Goal: Task Accomplishment & Management: Manage account settings

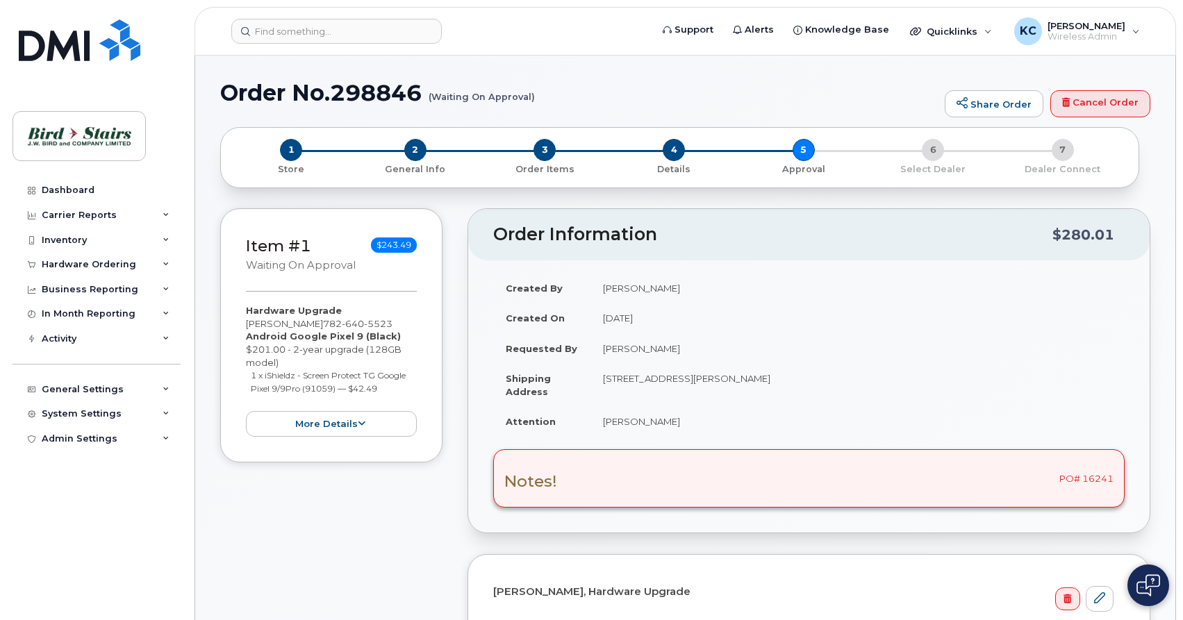
select select
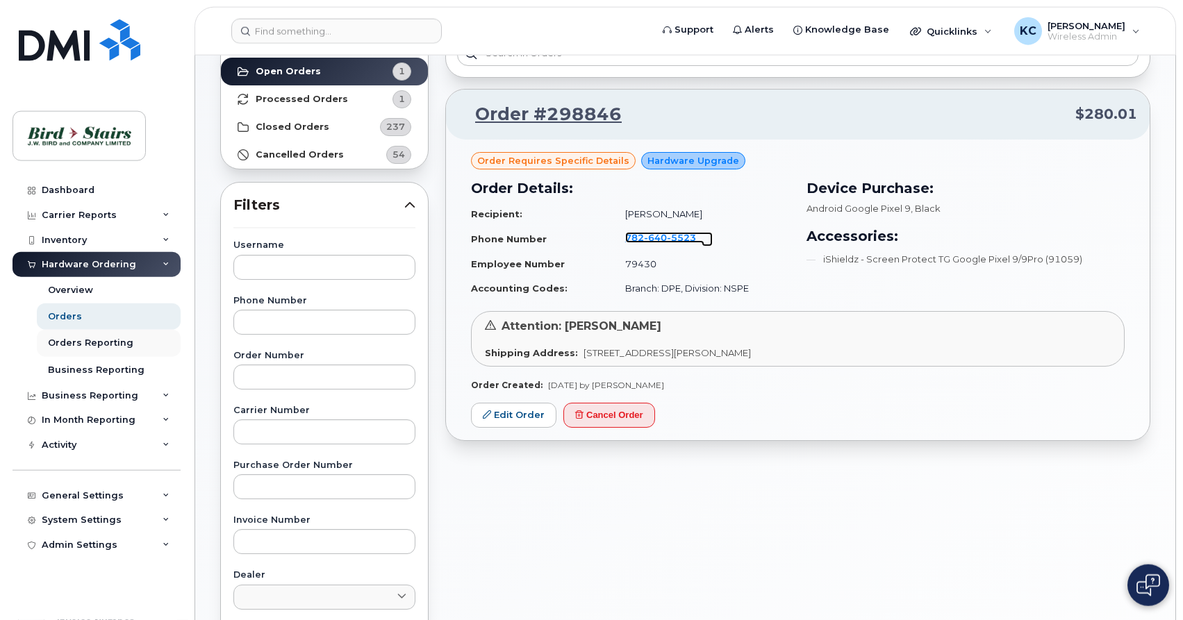
scroll to position [213, 0]
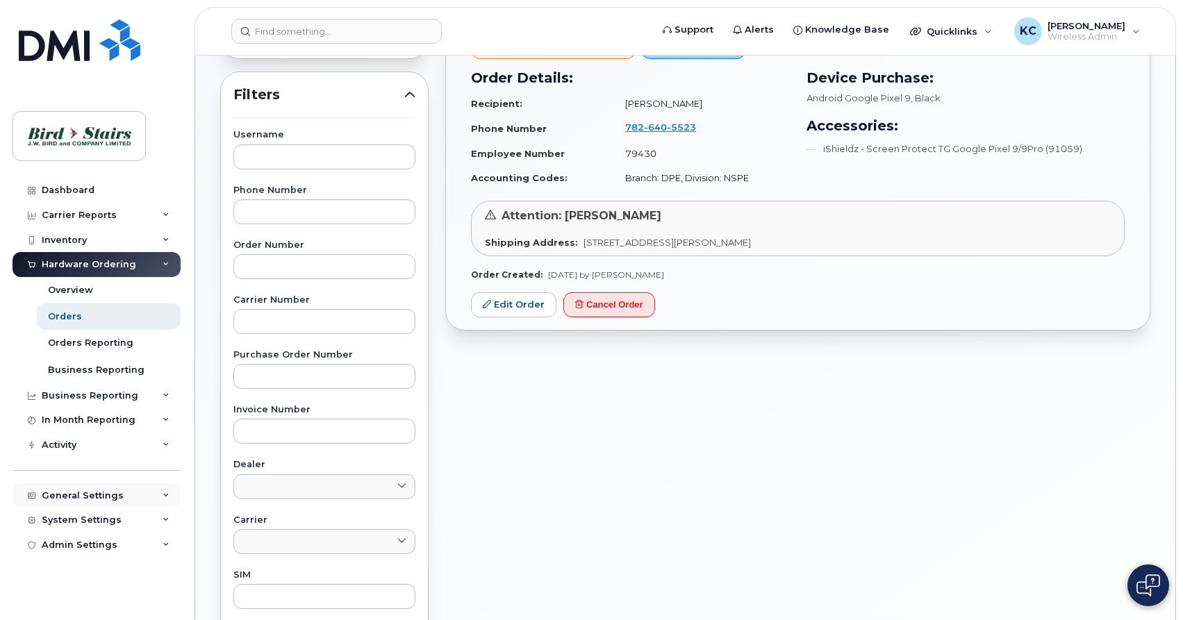
click at [93, 498] on div "General Settings" at bounding box center [83, 495] width 82 height 11
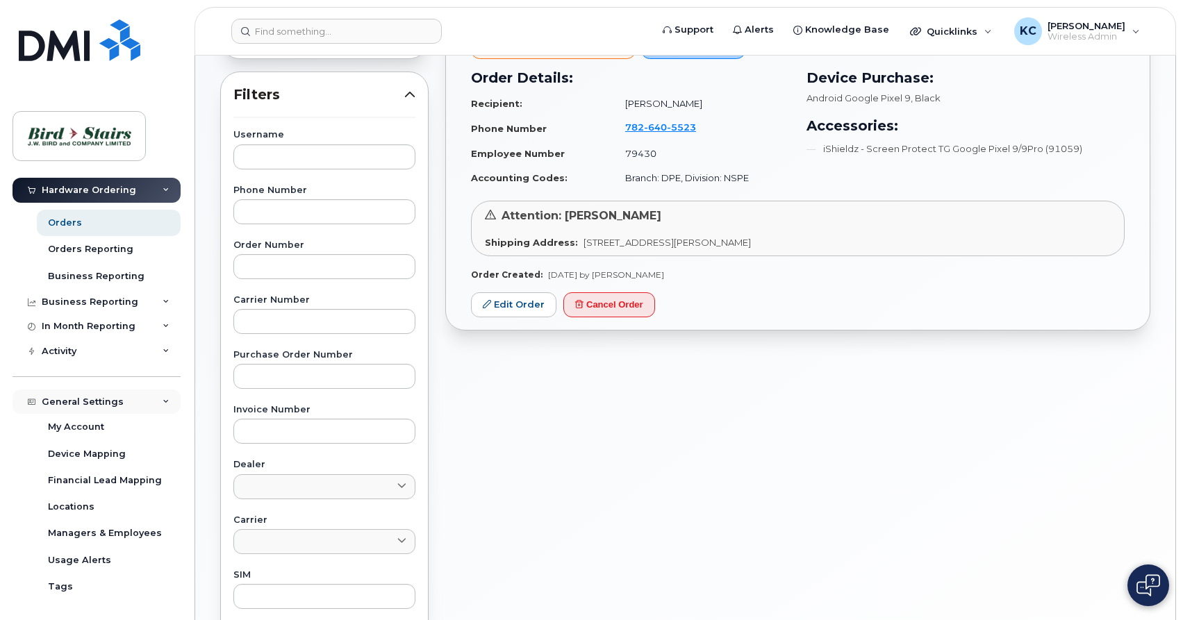
scroll to position [133, 0]
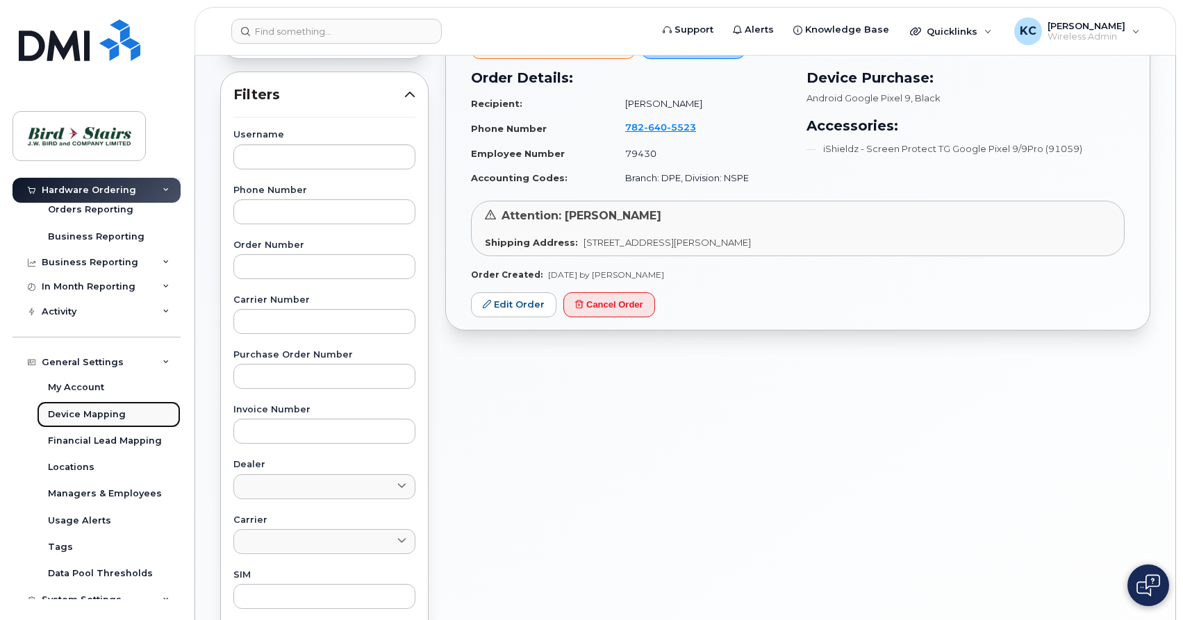
click at [85, 415] on div "Device Mapping" at bounding box center [87, 414] width 78 height 13
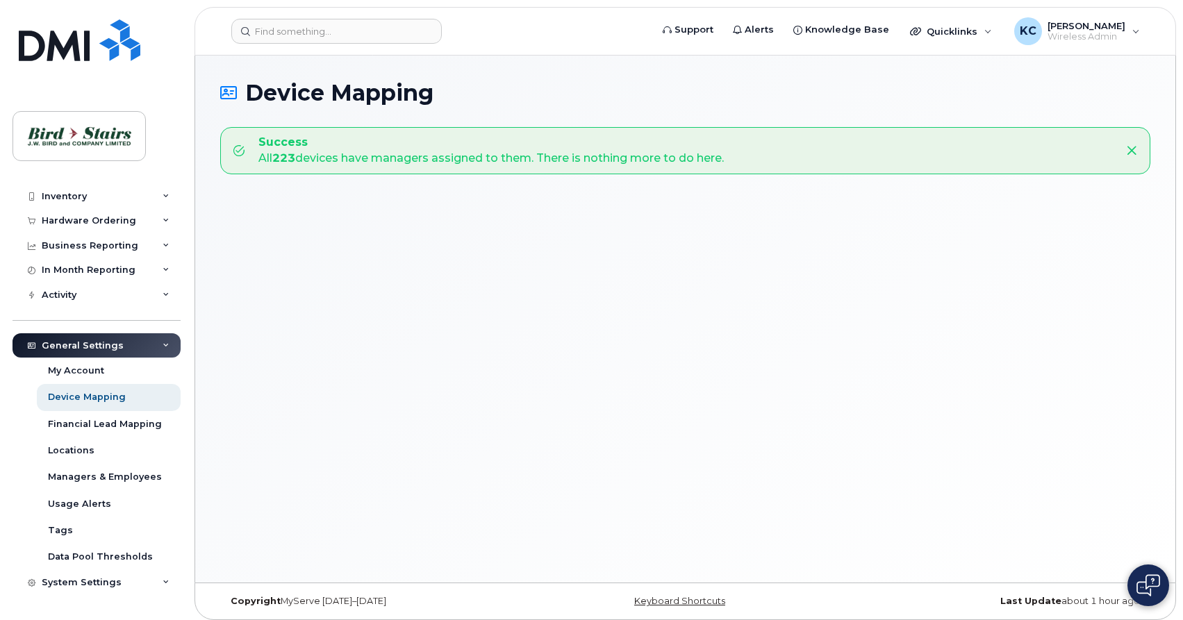
scroll to position [65, 0]
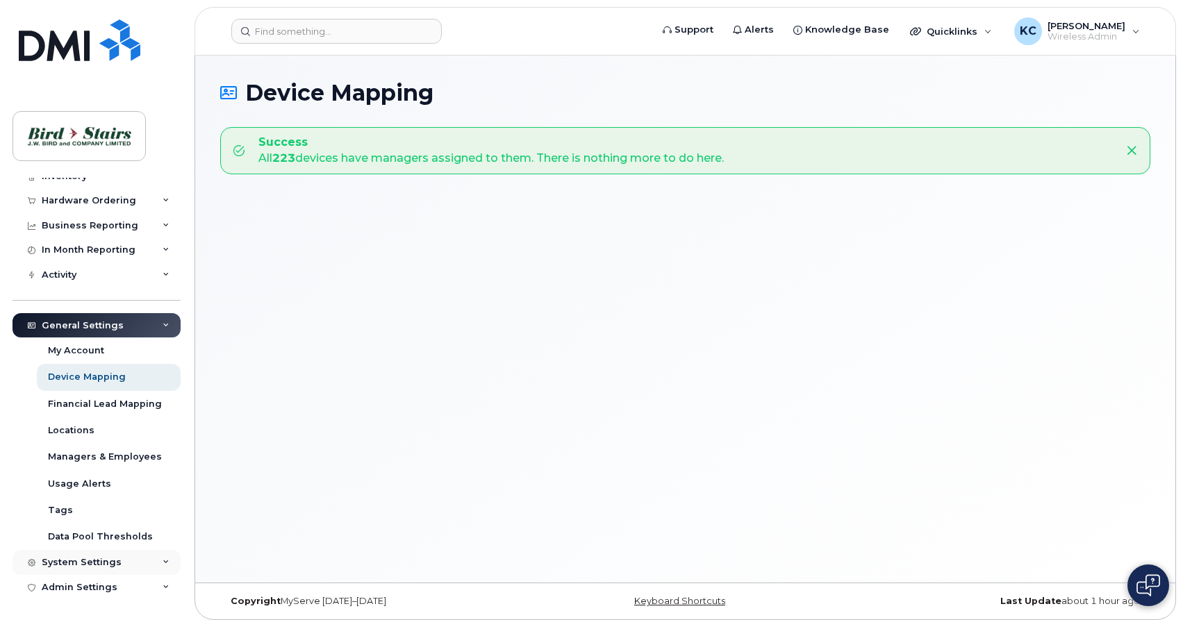
click at [88, 564] on div "System Settings" at bounding box center [82, 562] width 80 height 11
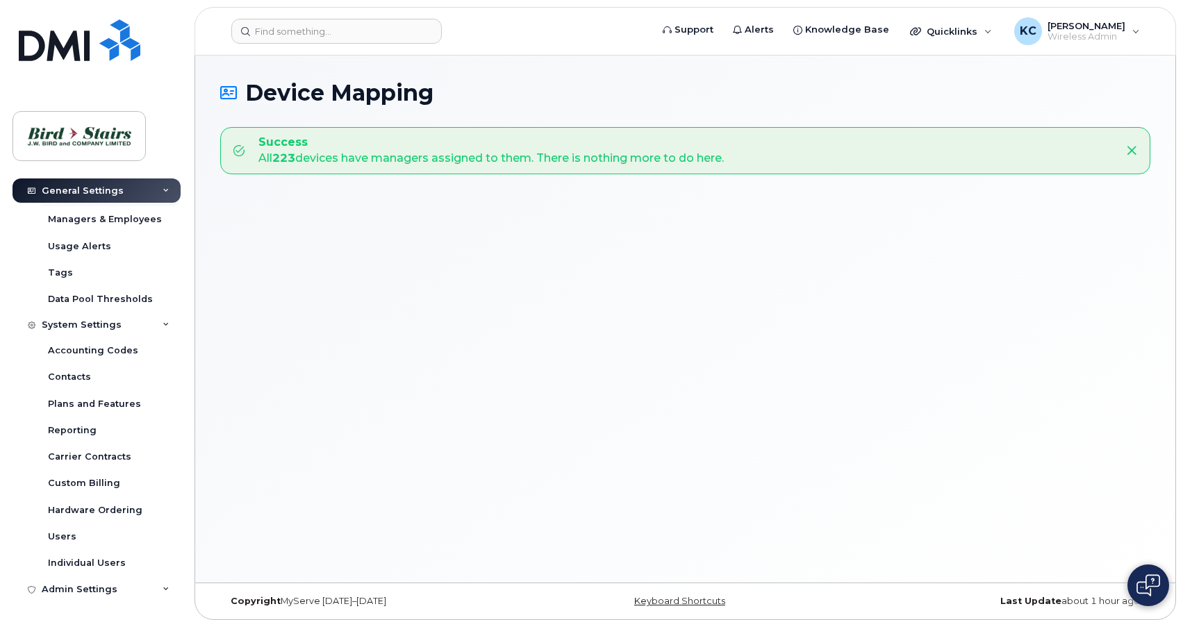
scroll to position [303, 0]
click at [90, 513] on div "Hardware Ordering" at bounding box center [95, 508] width 94 height 13
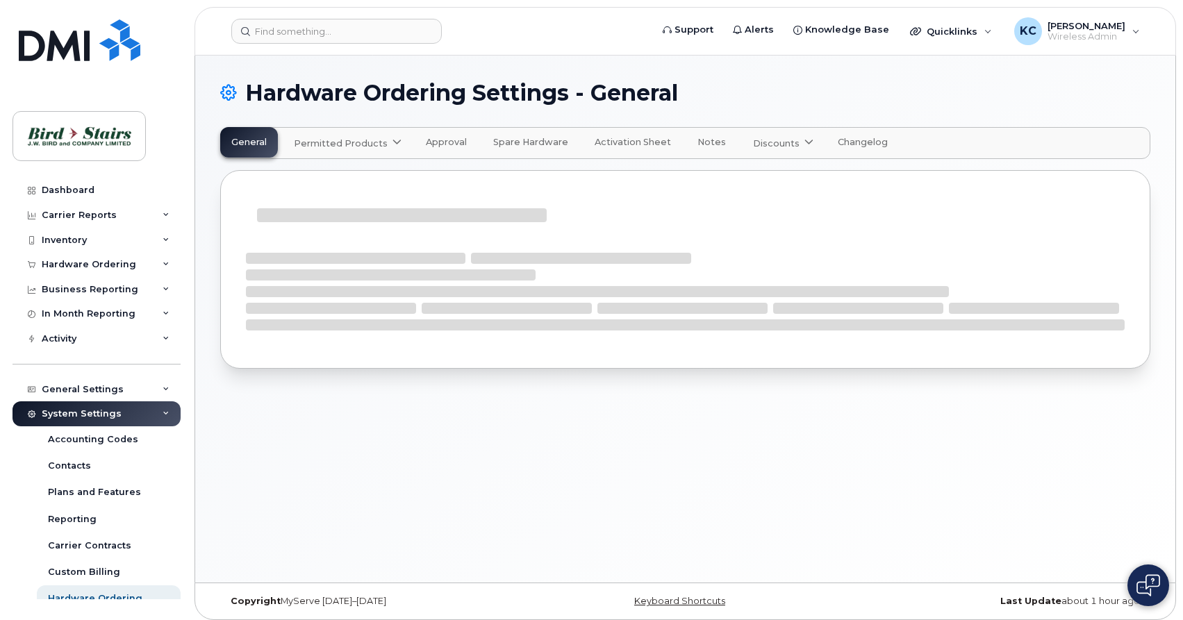
select select "admins"
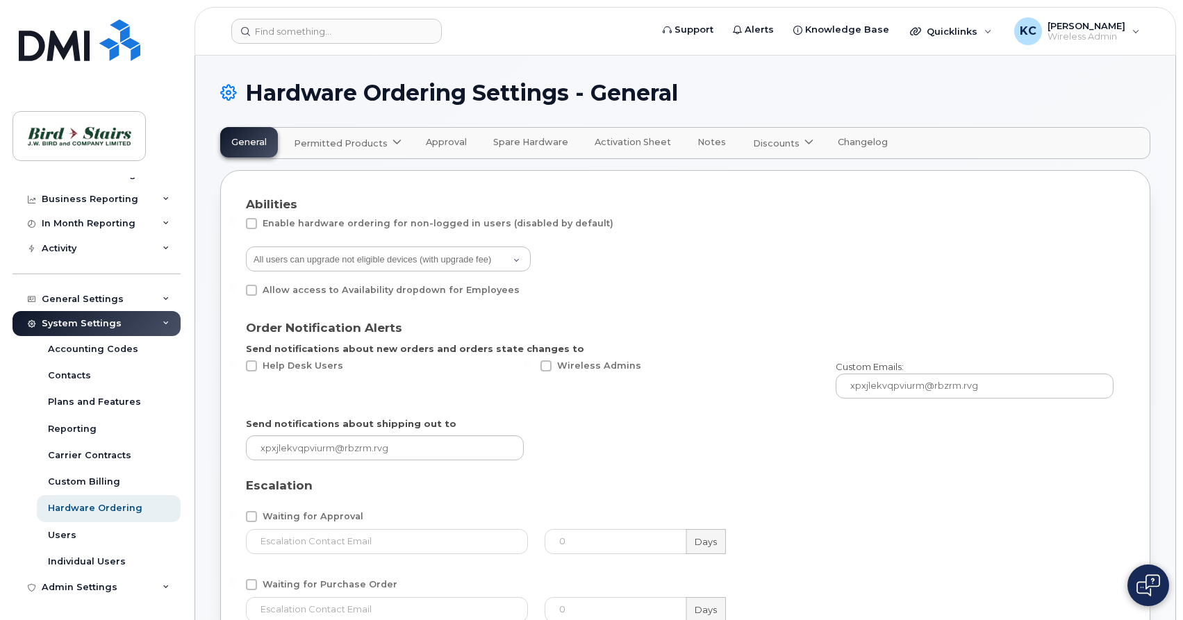
click at [317, 140] on span "Permitted Products" at bounding box center [341, 143] width 94 height 13
click at [304, 177] on span "Bell" at bounding box center [306, 177] width 18 height 15
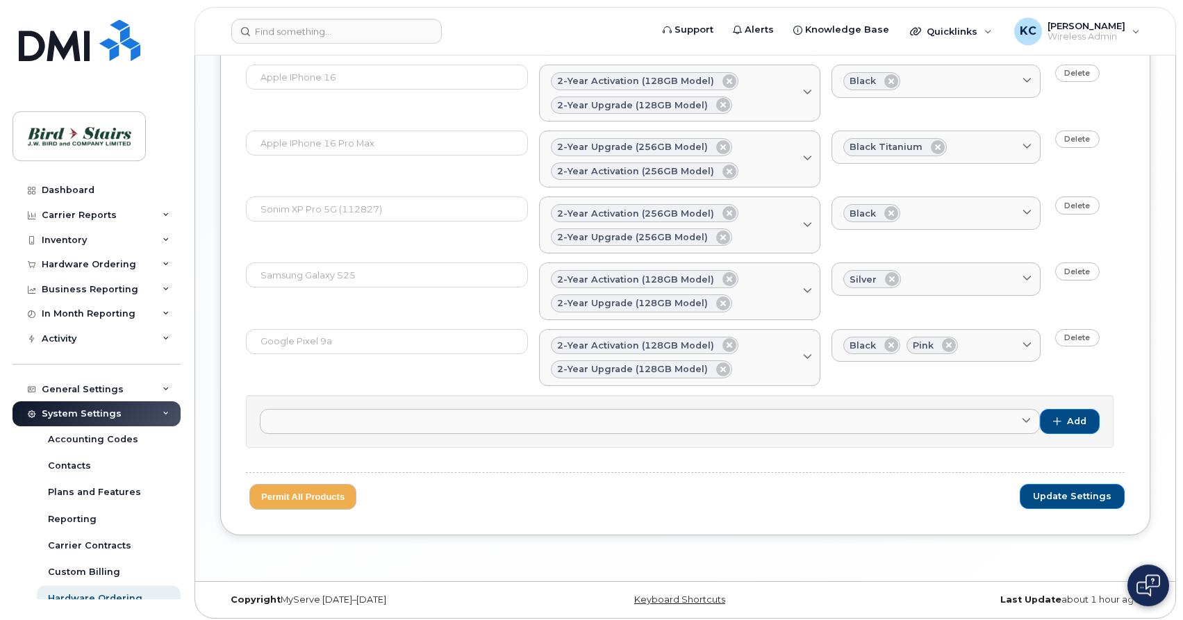
scroll to position [1133, 0]
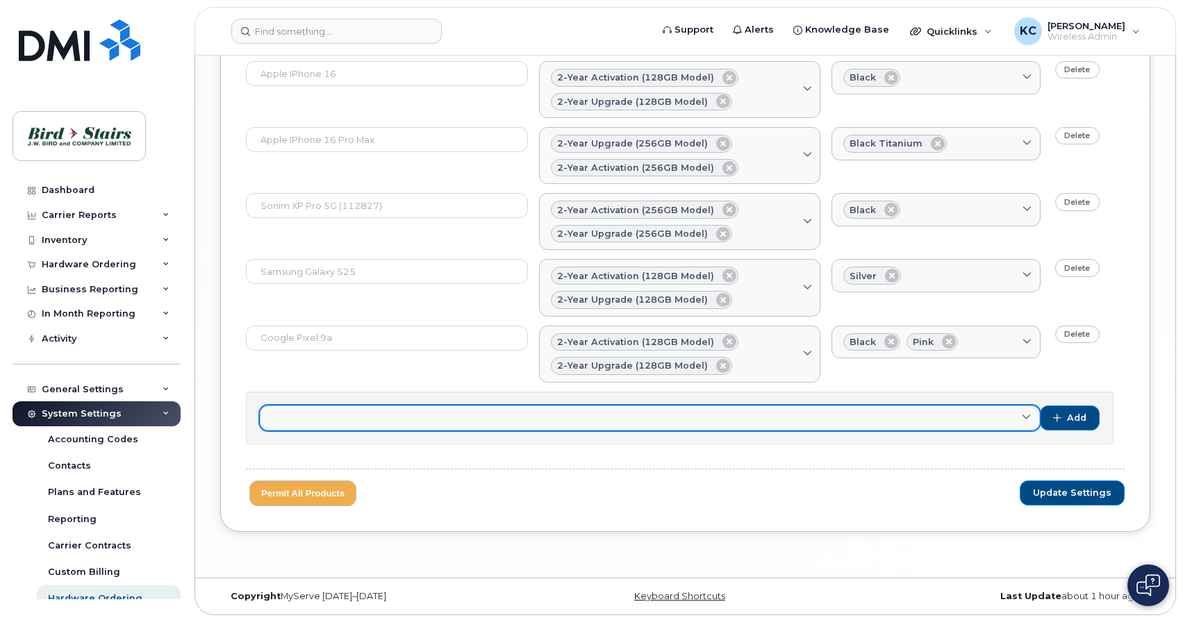
click at [792, 411] on link at bounding box center [650, 418] width 780 height 25
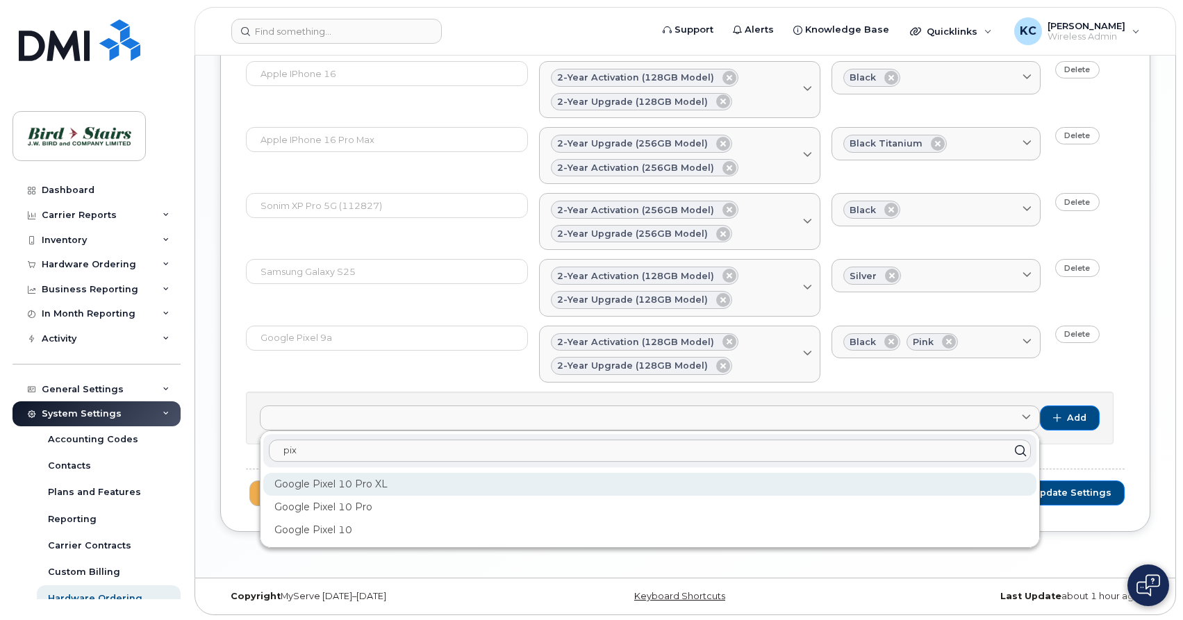
type input "pix"
click at [455, 519] on div "Google Pixel 10 Pro XL" at bounding box center [649, 530] width 773 height 23
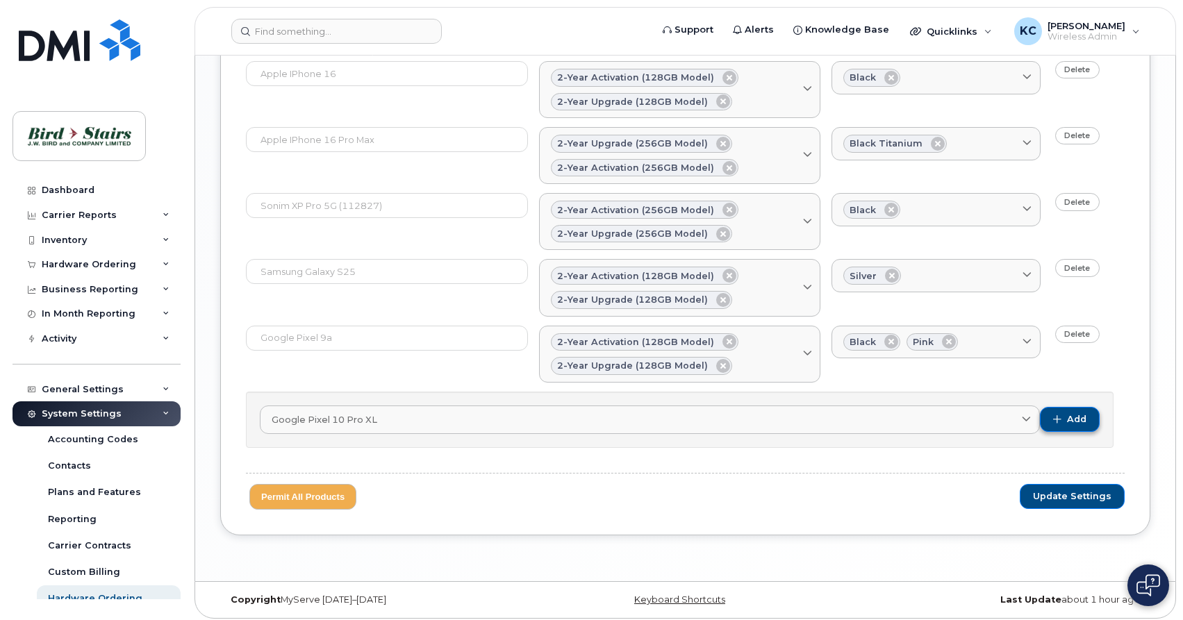
click at [1081, 425] on span "Add" at bounding box center [1076, 419] width 19 height 13
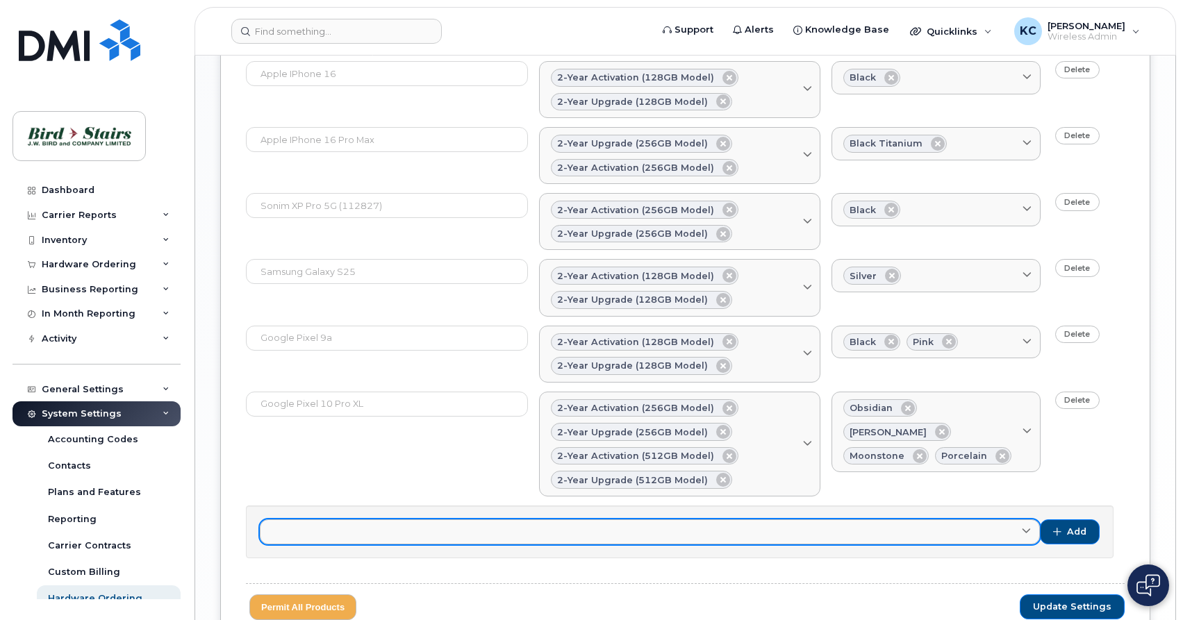
click at [303, 529] on link at bounding box center [650, 531] width 780 height 25
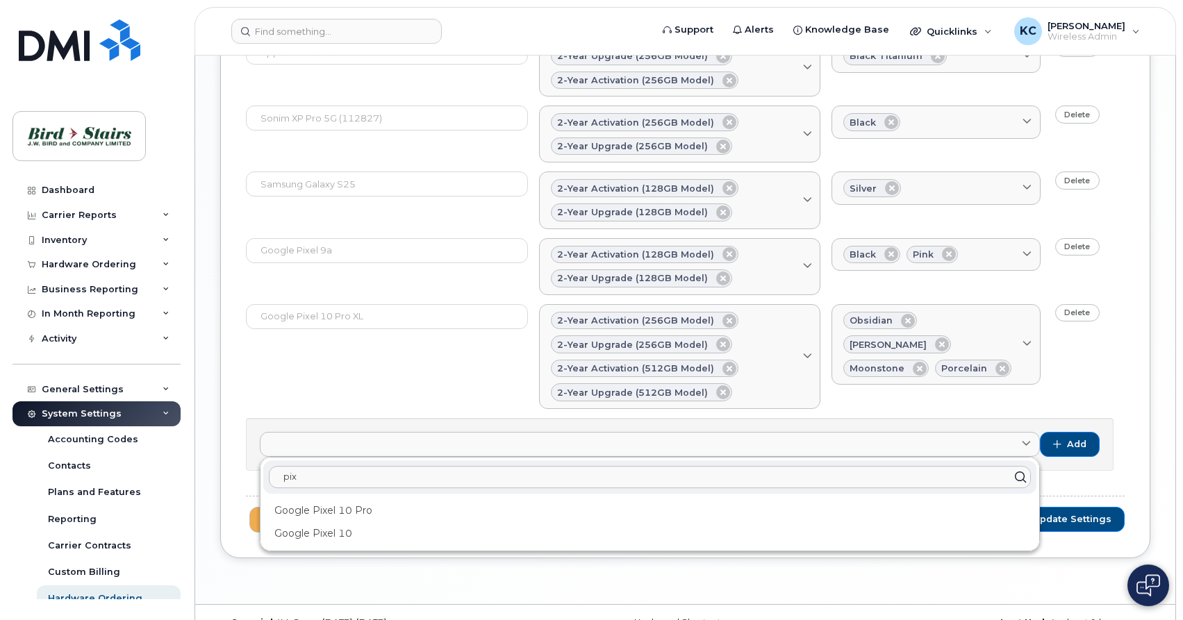
scroll to position [1250, 0]
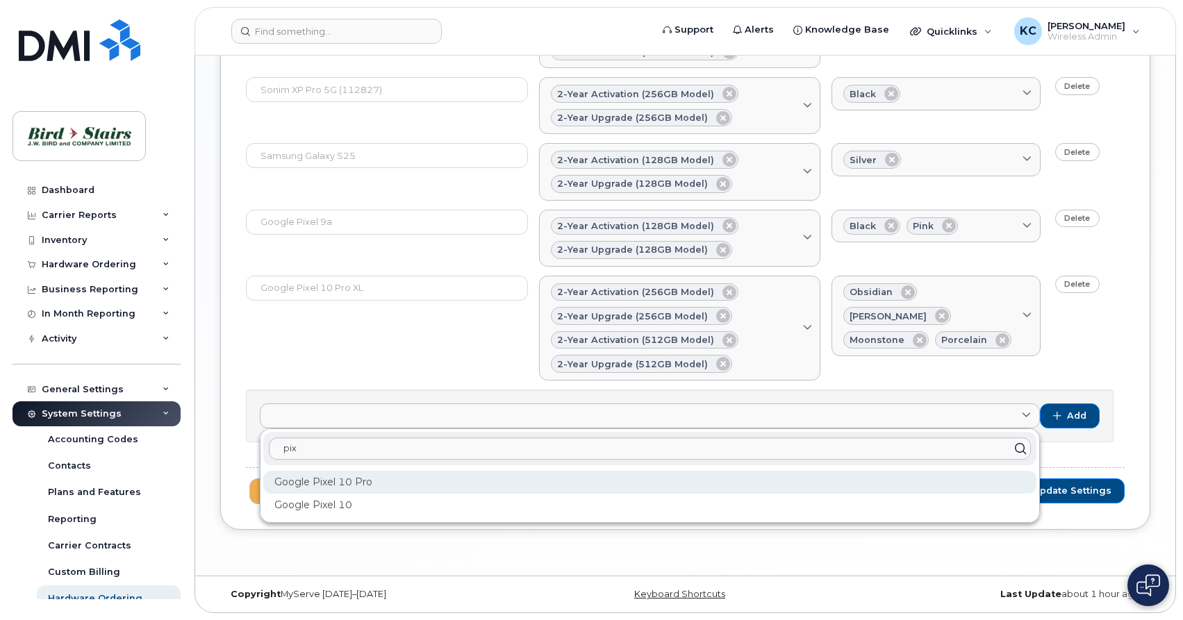
click at [330, 483] on div "Google Pixel 10 Pro" at bounding box center [649, 482] width 773 height 23
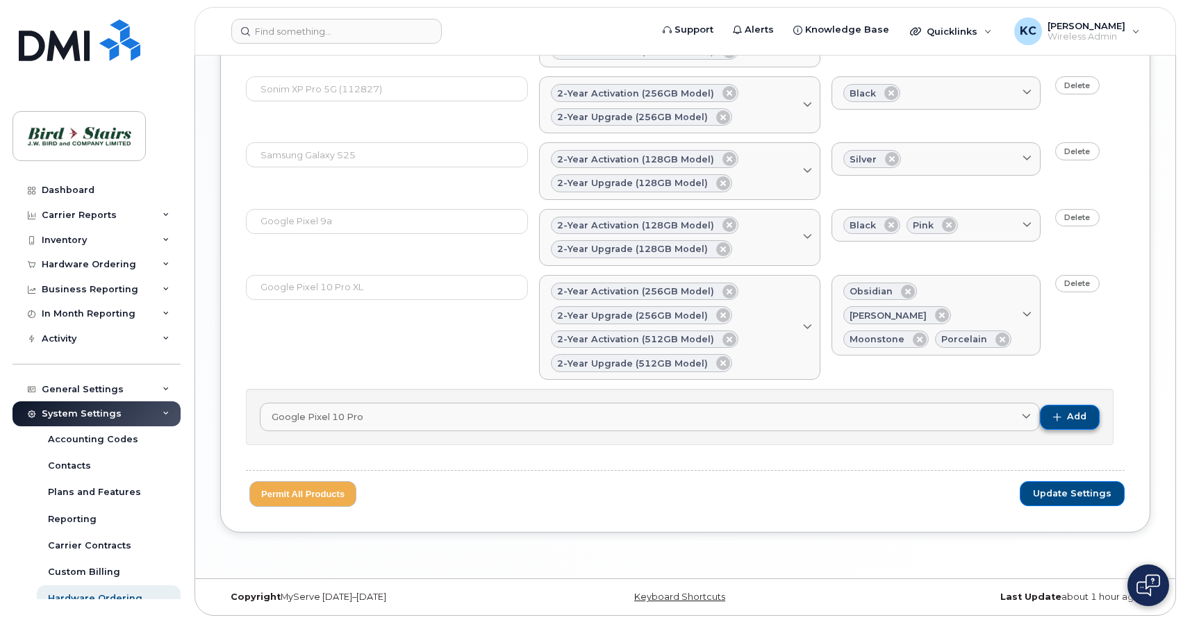
click at [1068, 419] on span "Add" at bounding box center [1076, 416] width 19 height 13
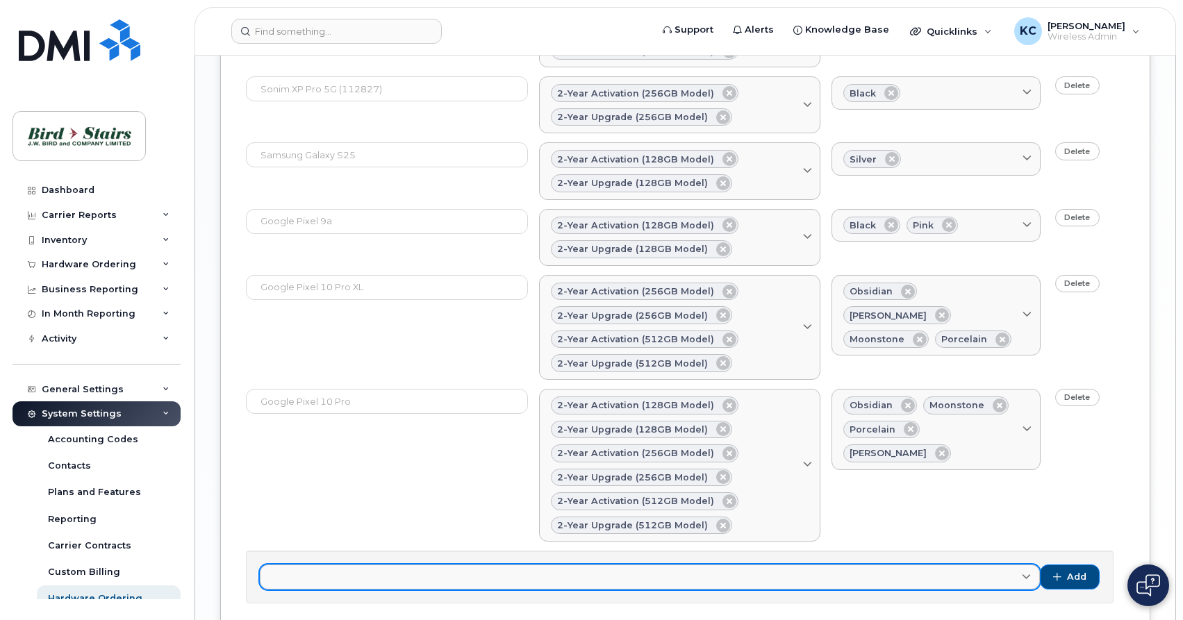
click at [331, 579] on link at bounding box center [650, 577] width 780 height 25
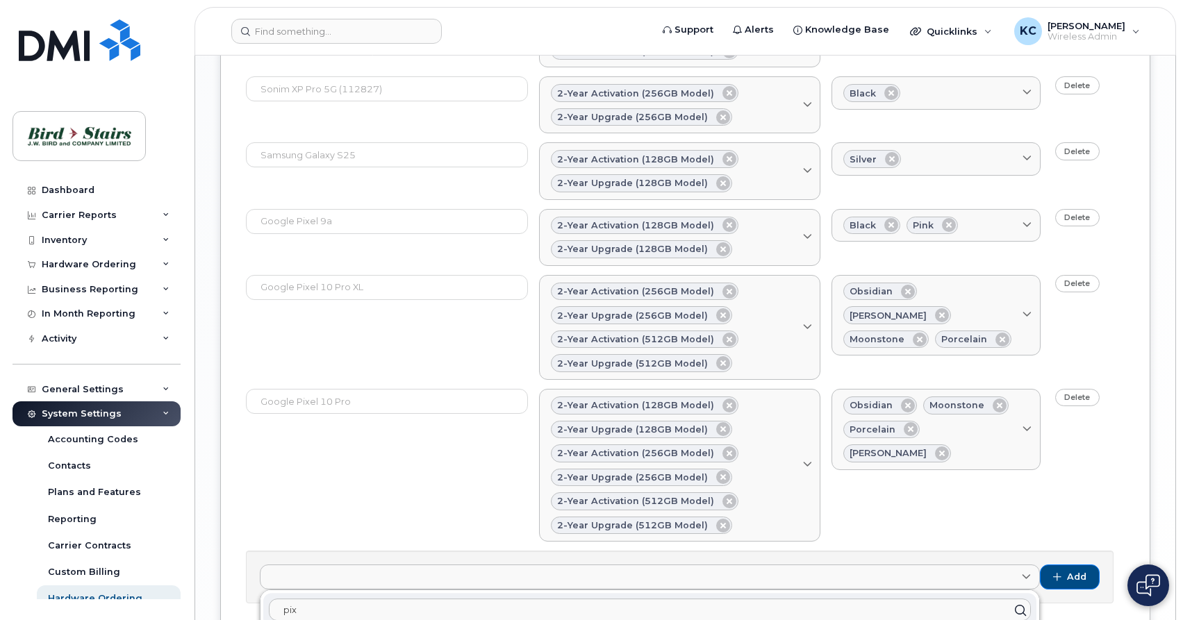
click at [288, 615] on input "pix" at bounding box center [650, 610] width 762 height 22
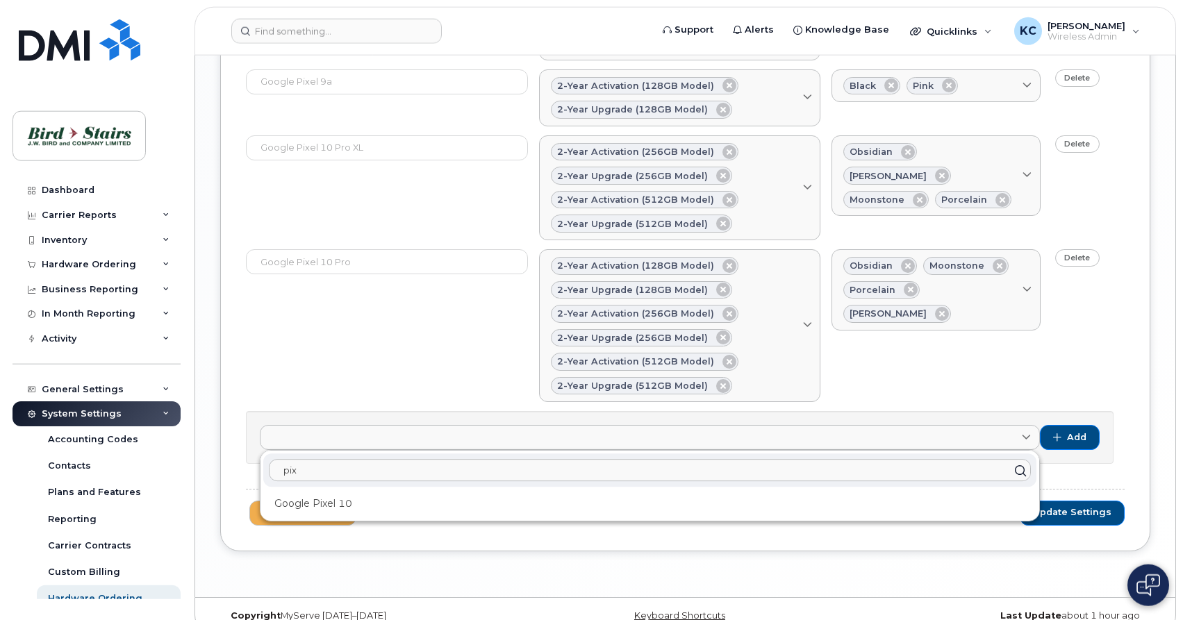
scroll to position [1392, 0]
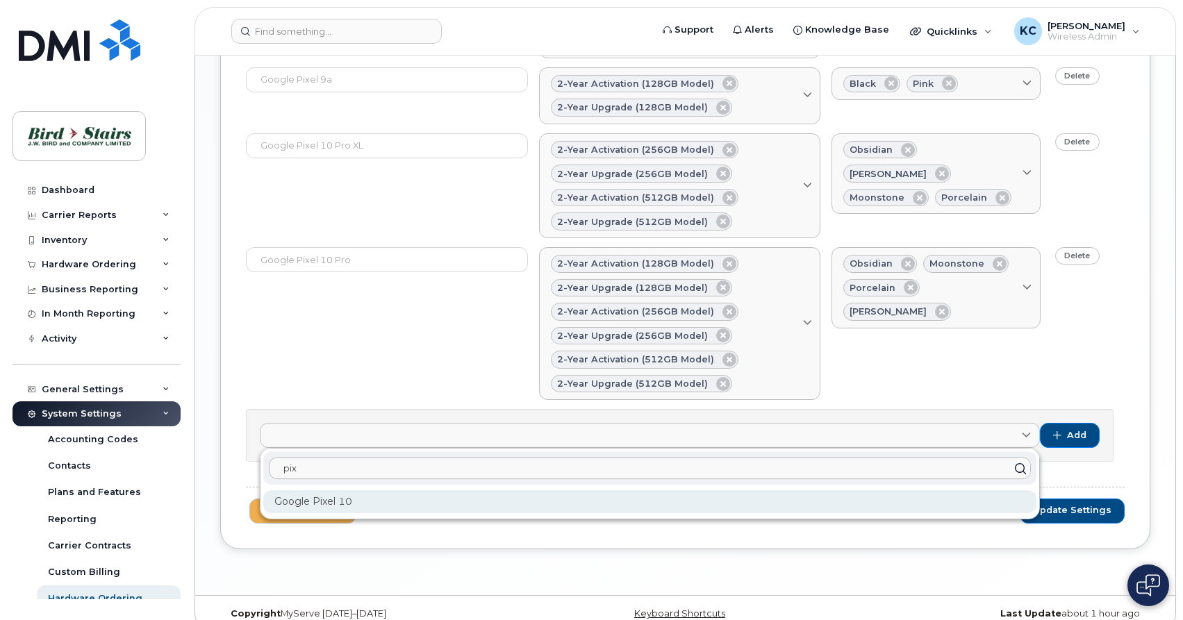
click at [309, 505] on div "Google Pixel 10" at bounding box center [649, 501] width 773 height 23
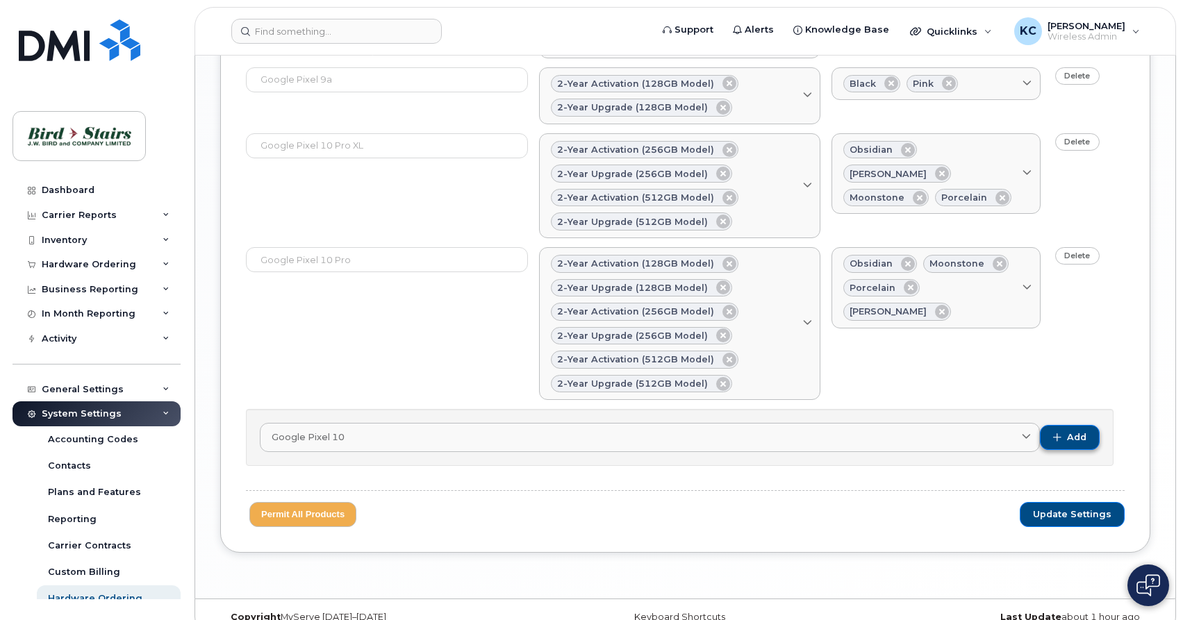
click at [1065, 440] on button "Add" at bounding box center [1070, 437] width 60 height 25
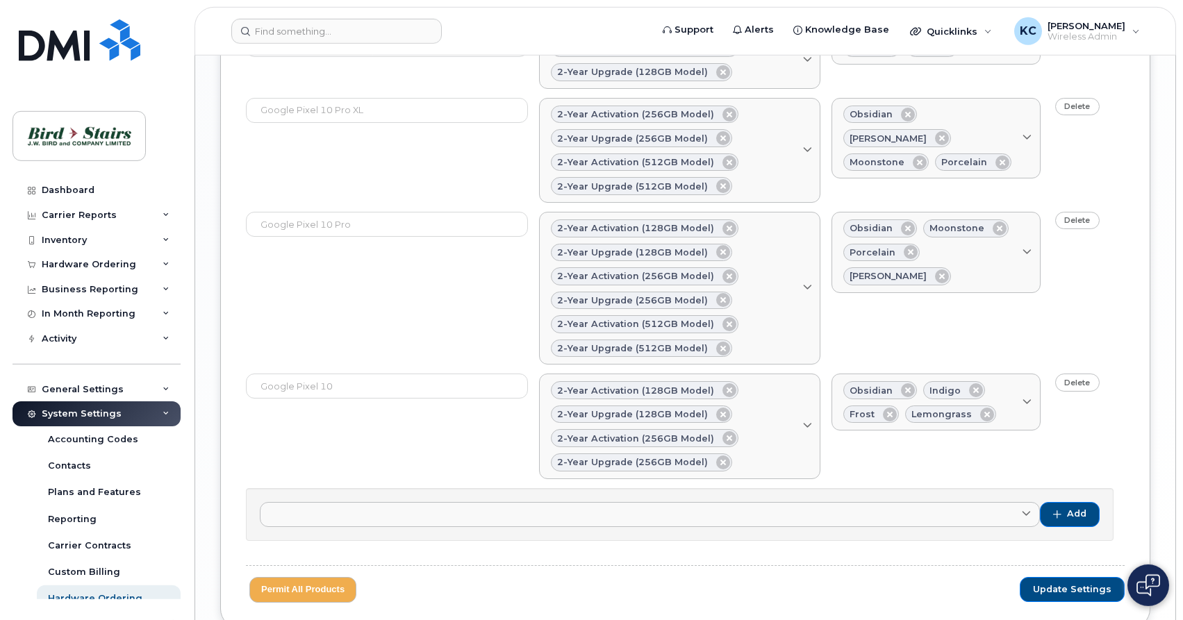
scroll to position [1526, 0]
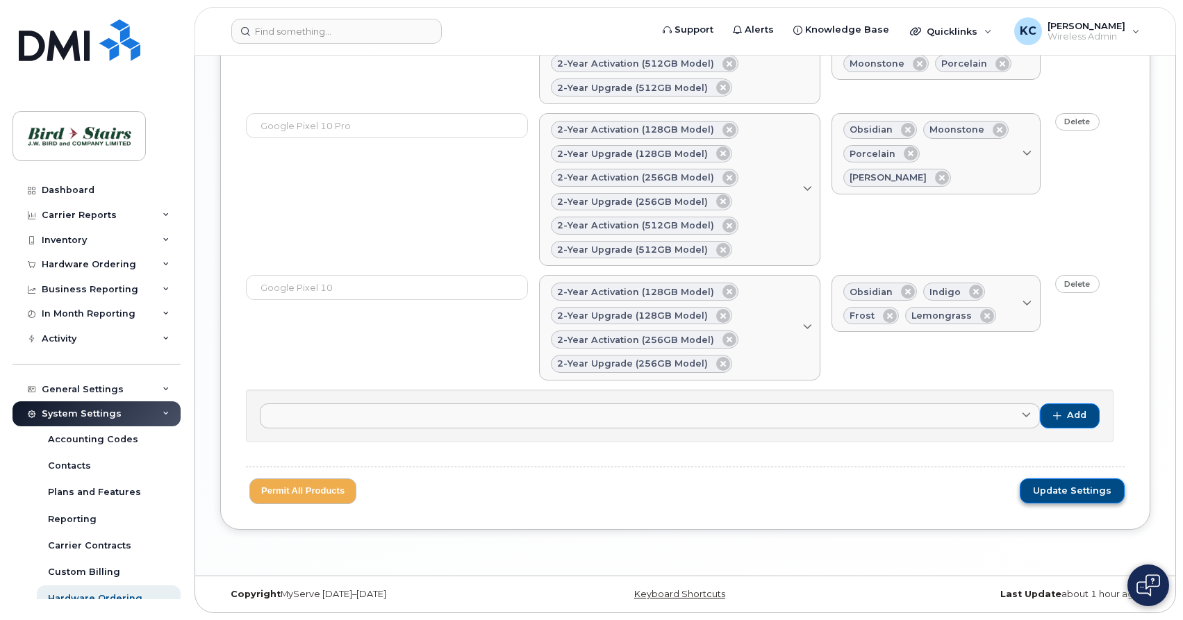
click at [1048, 490] on span "Update Settings" at bounding box center [1072, 491] width 78 height 13
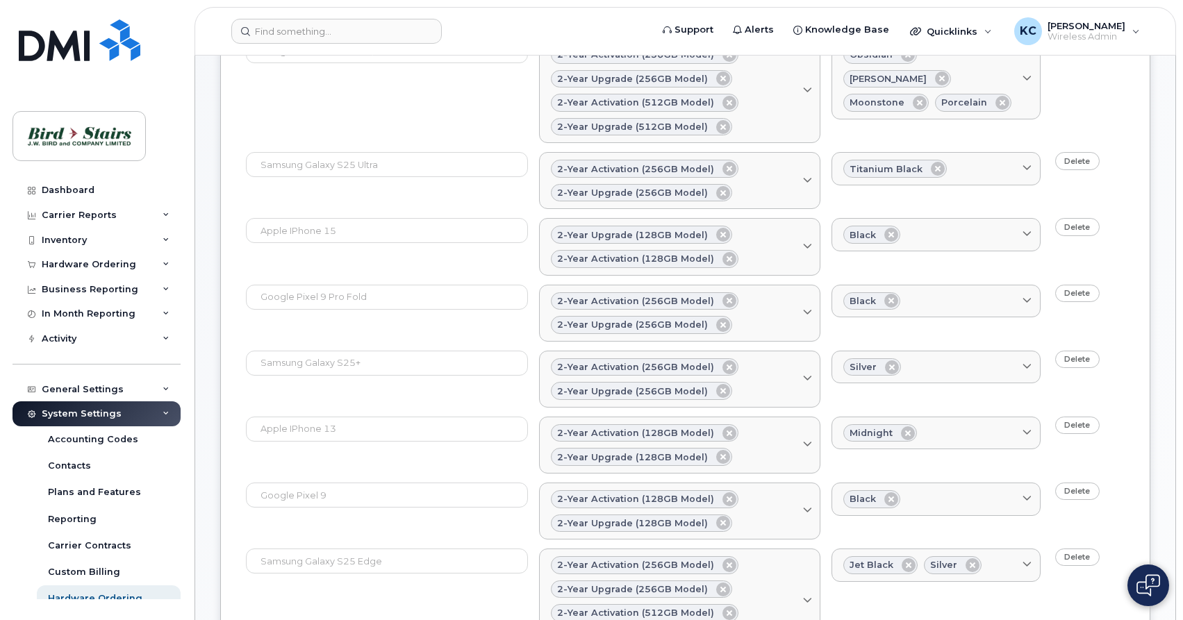
scroll to position [0, 0]
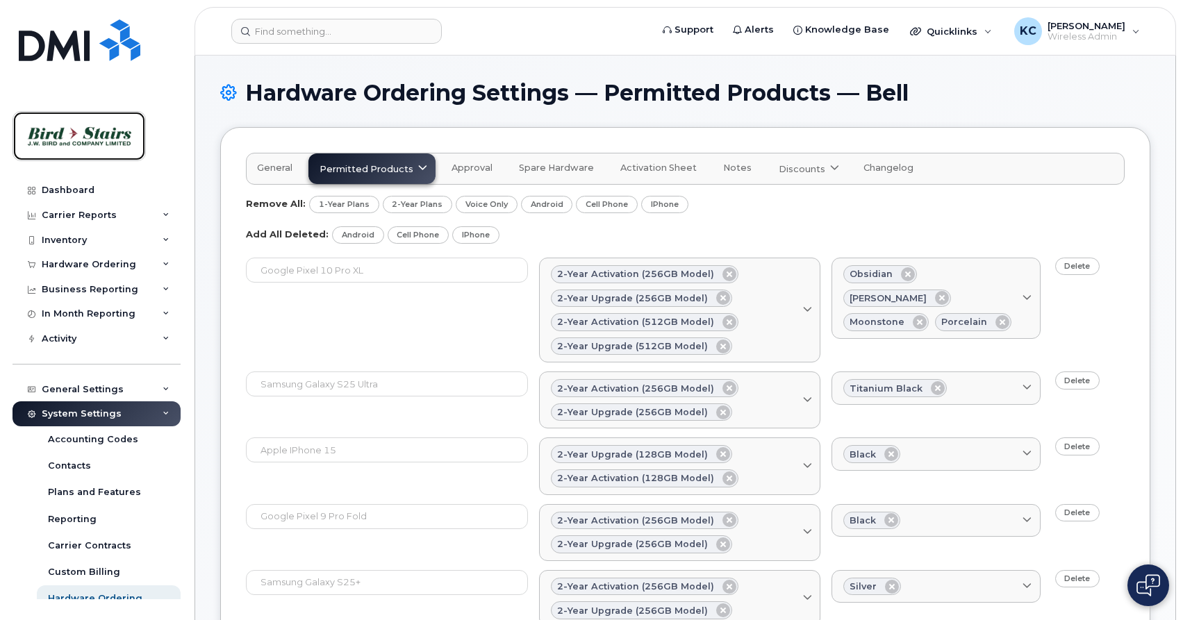
click at [89, 153] on img at bounding box center [79, 136] width 107 height 40
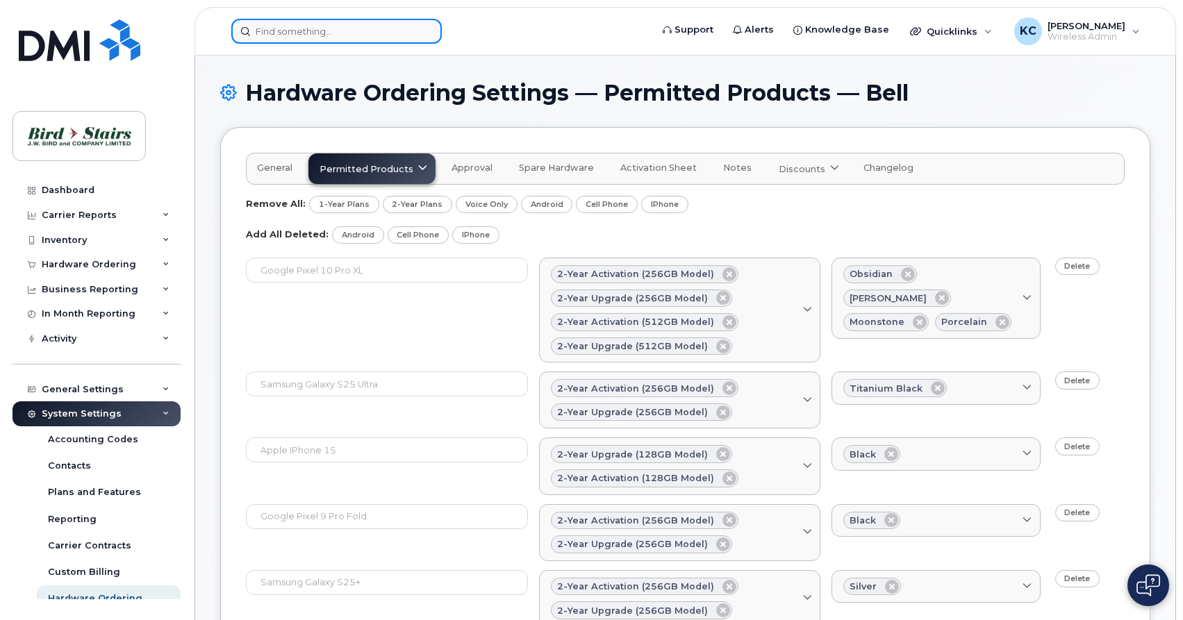
click at [313, 32] on input at bounding box center [336, 31] width 210 height 25
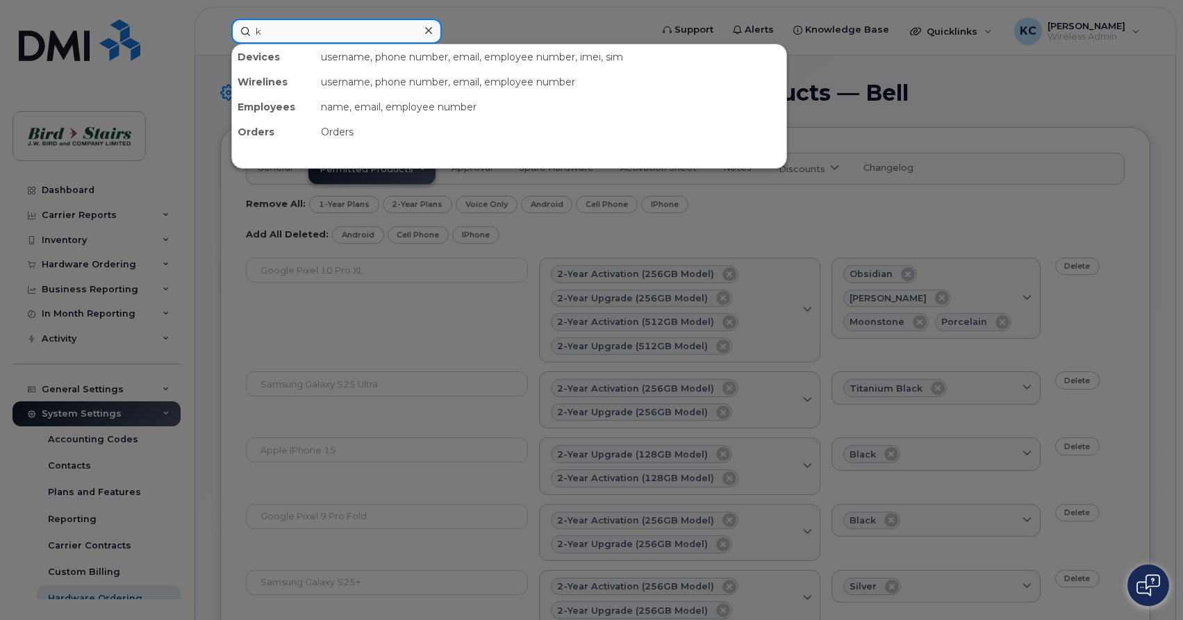
type input "ke"
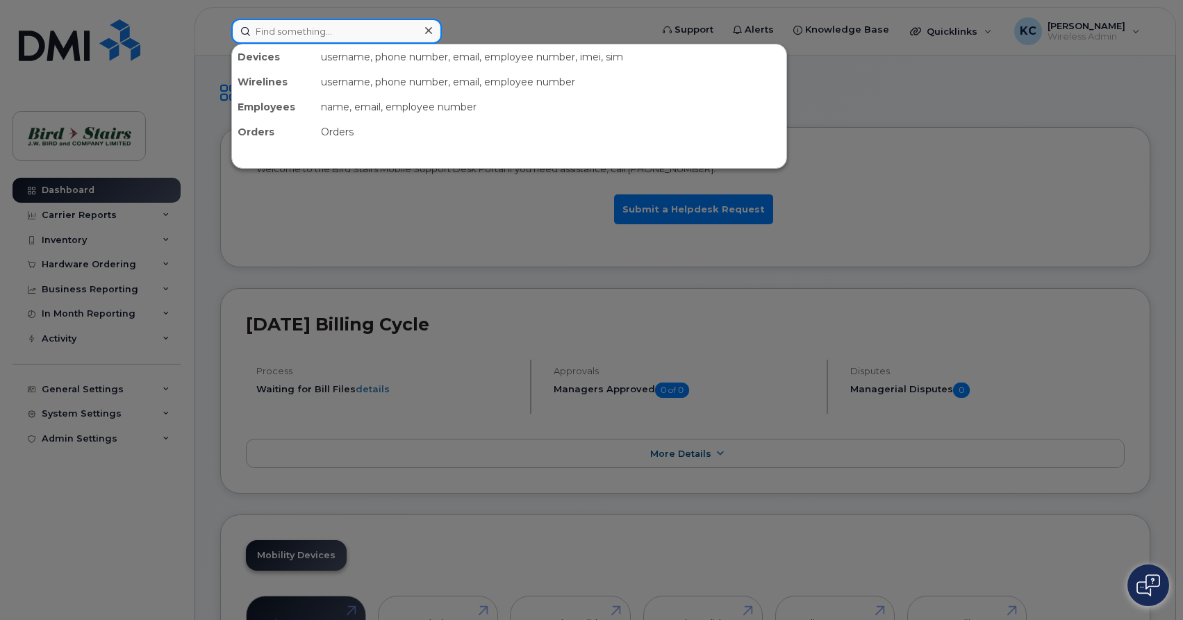
click at [313, 31] on input at bounding box center [336, 31] width 210 height 25
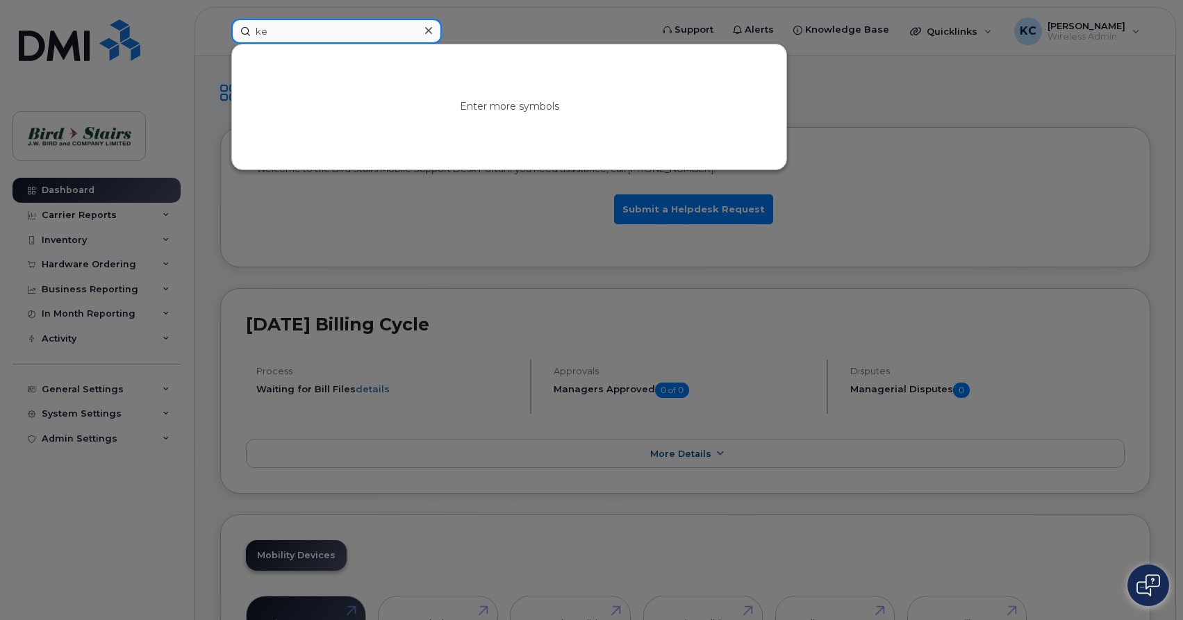
type input "k"
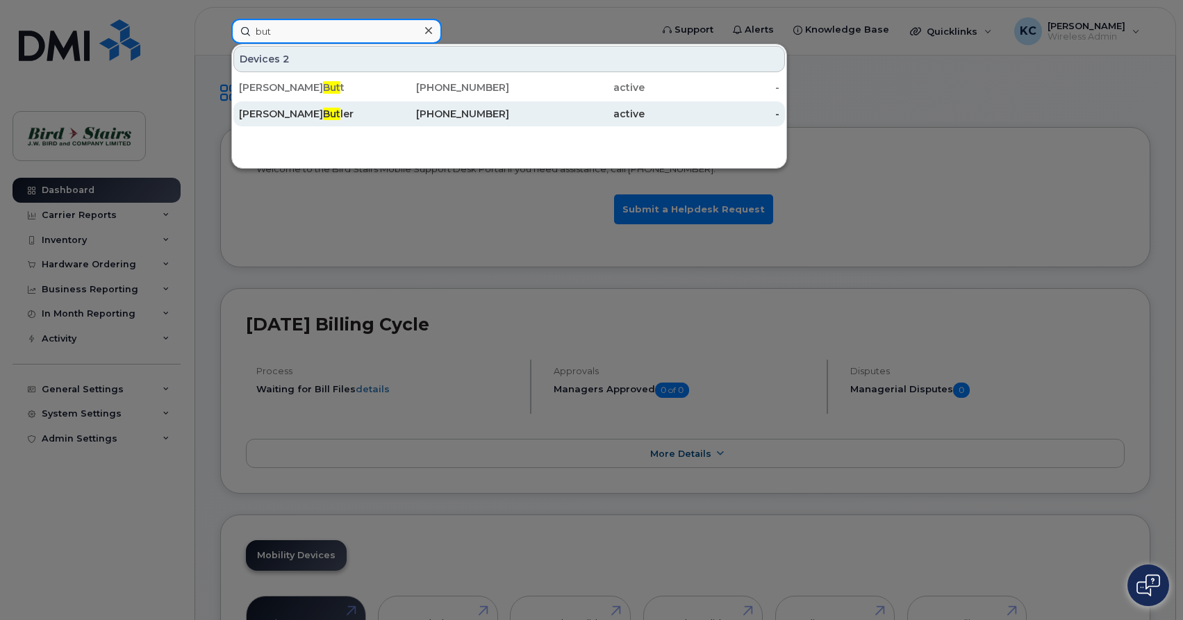
type input "but"
click at [321, 114] on div "Keith But ler" at bounding box center [306, 114] width 135 height 14
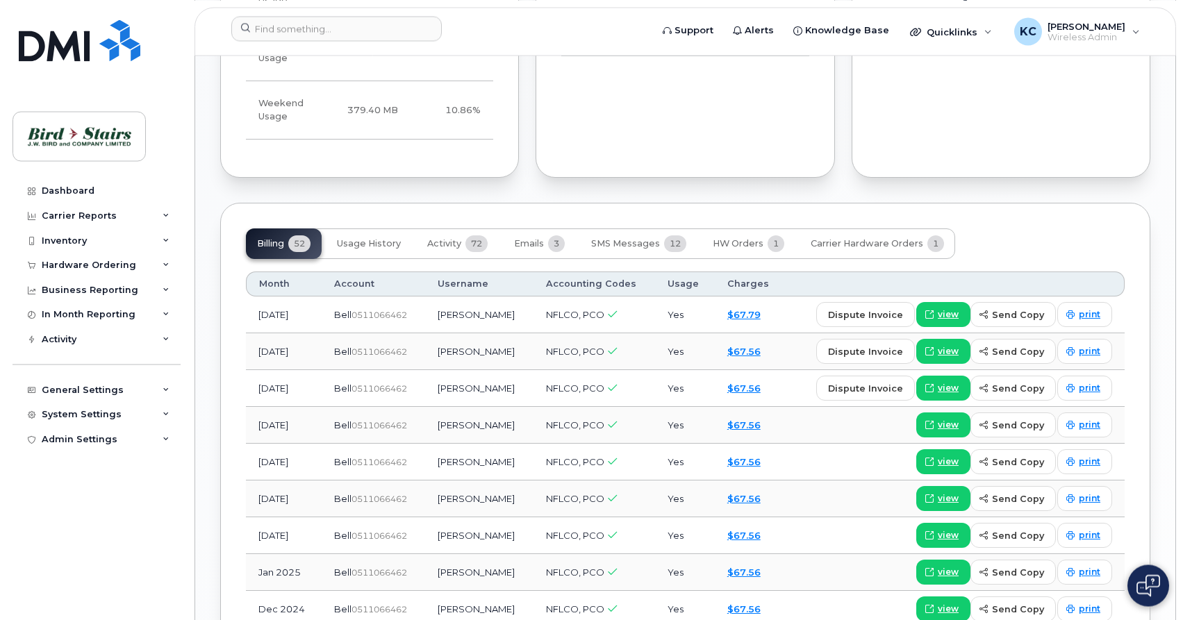
scroll to position [1063, 0]
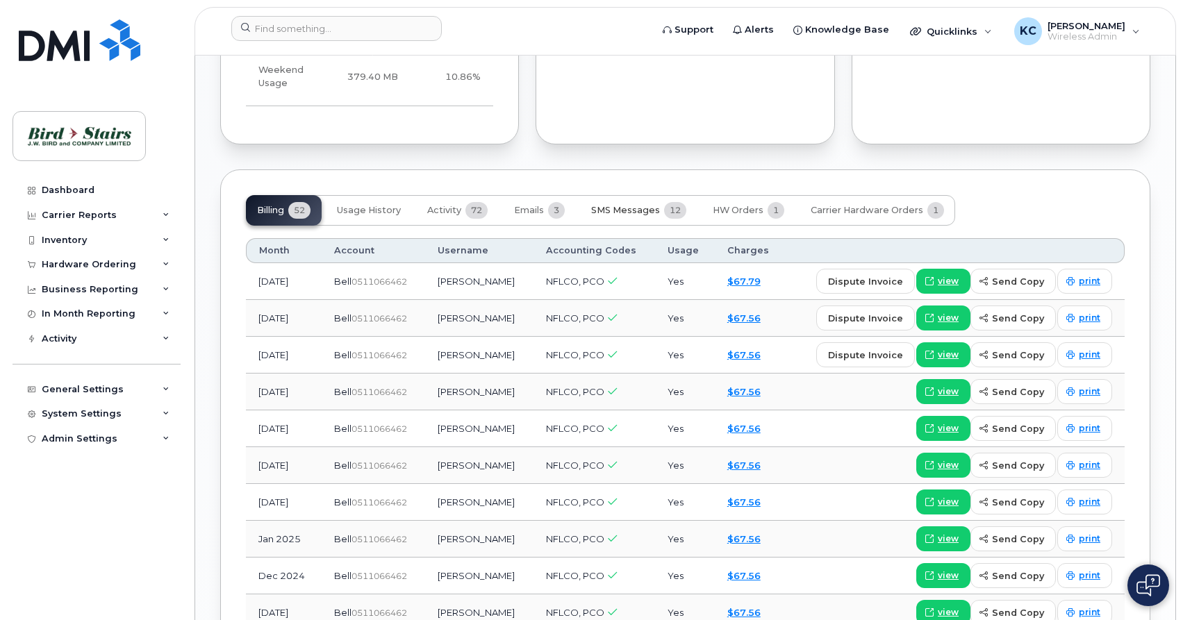
click at [616, 205] on span "SMS Messages" at bounding box center [625, 210] width 69 height 11
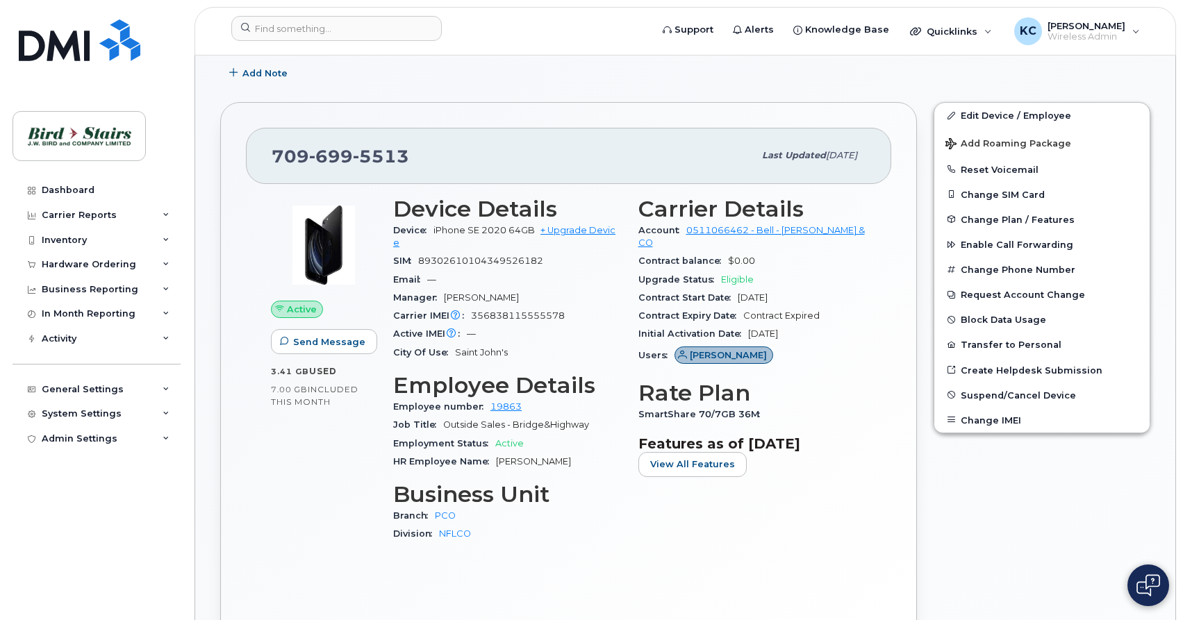
scroll to position [183, 0]
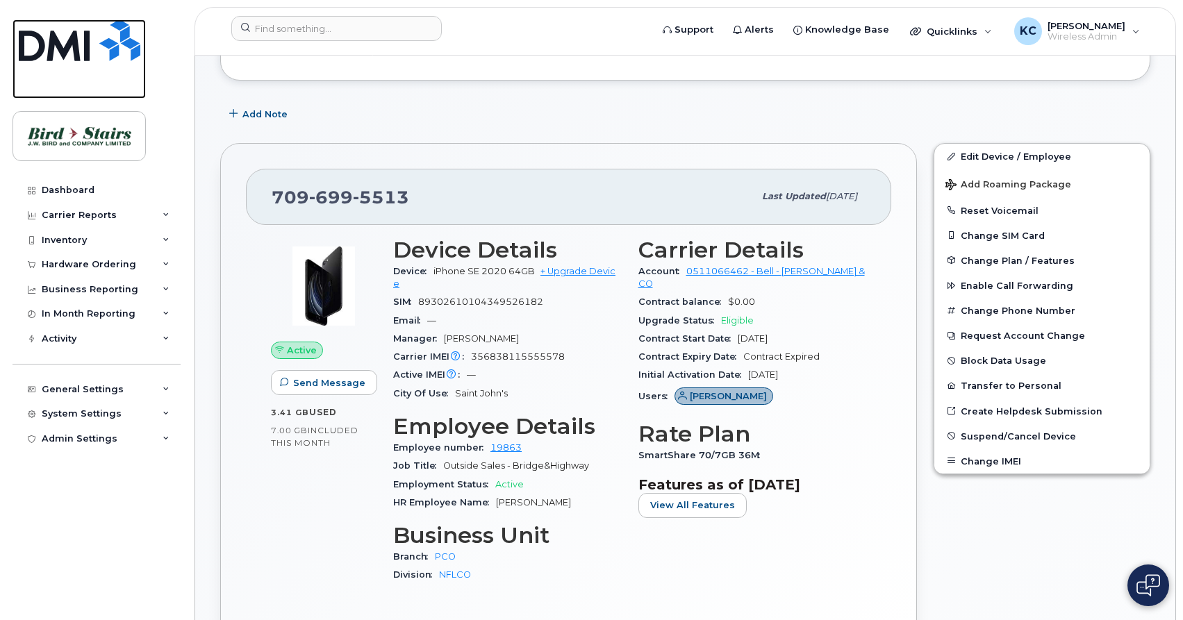
click at [68, 44] on img at bounding box center [80, 40] width 122 height 42
